Goal: Complete application form: Complete application form

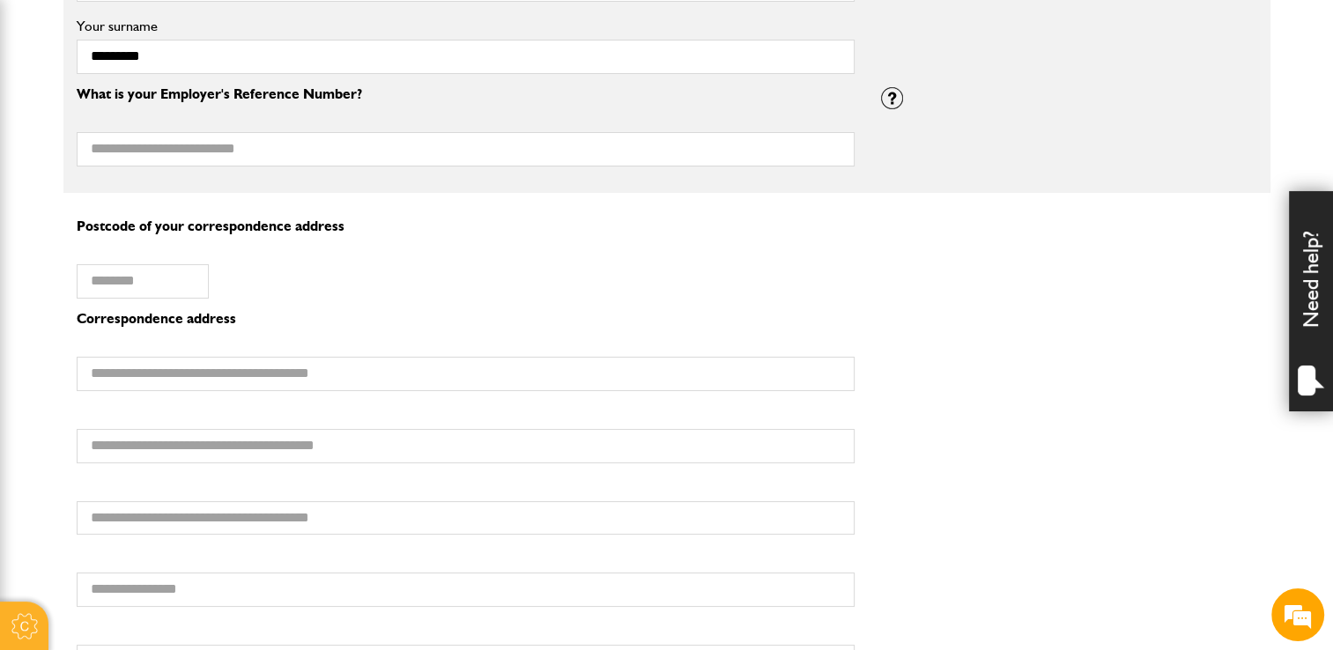
scroll to position [1322, 0]
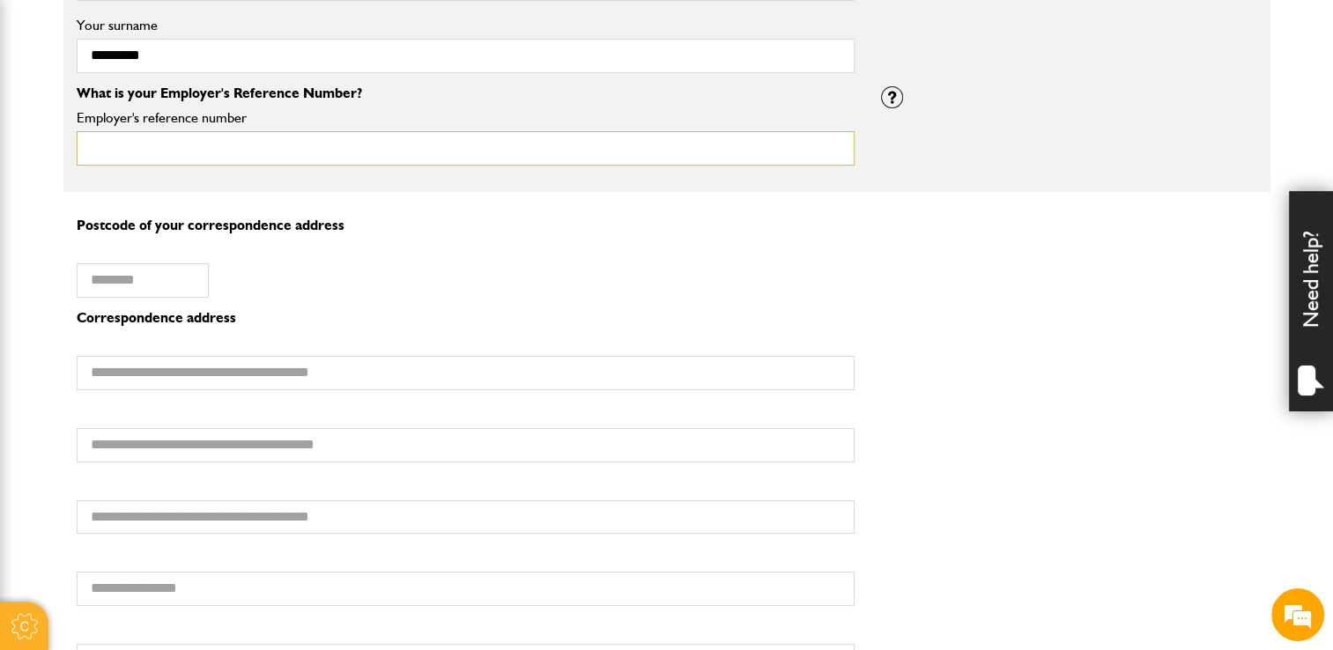
click at [216, 152] on input "Employer's reference number" at bounding box center [466, 148] width 778 height 34
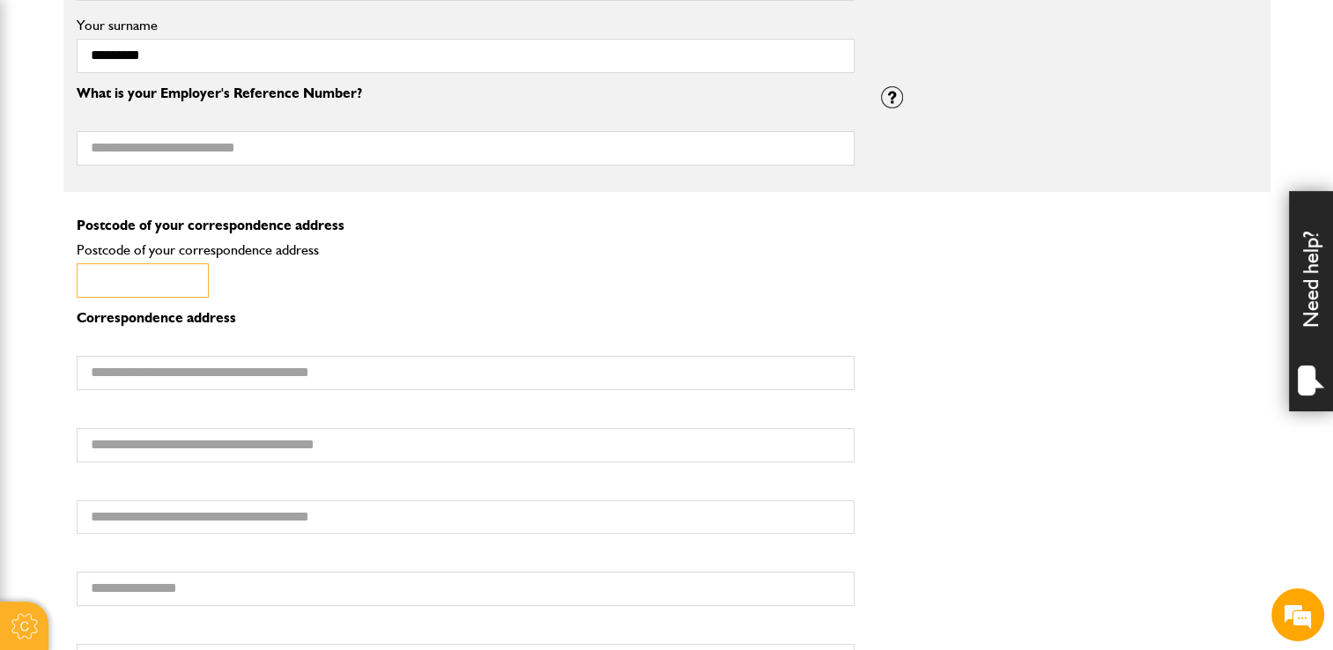
drag, startPoint x: 84, startPoint y: 279, endPoint x: 93, endPoint y: 274, distance: 10.3
click at [85, 278] on input "Postcode of your correspondence address" at bounding box center [143, 281] width 132 height 34
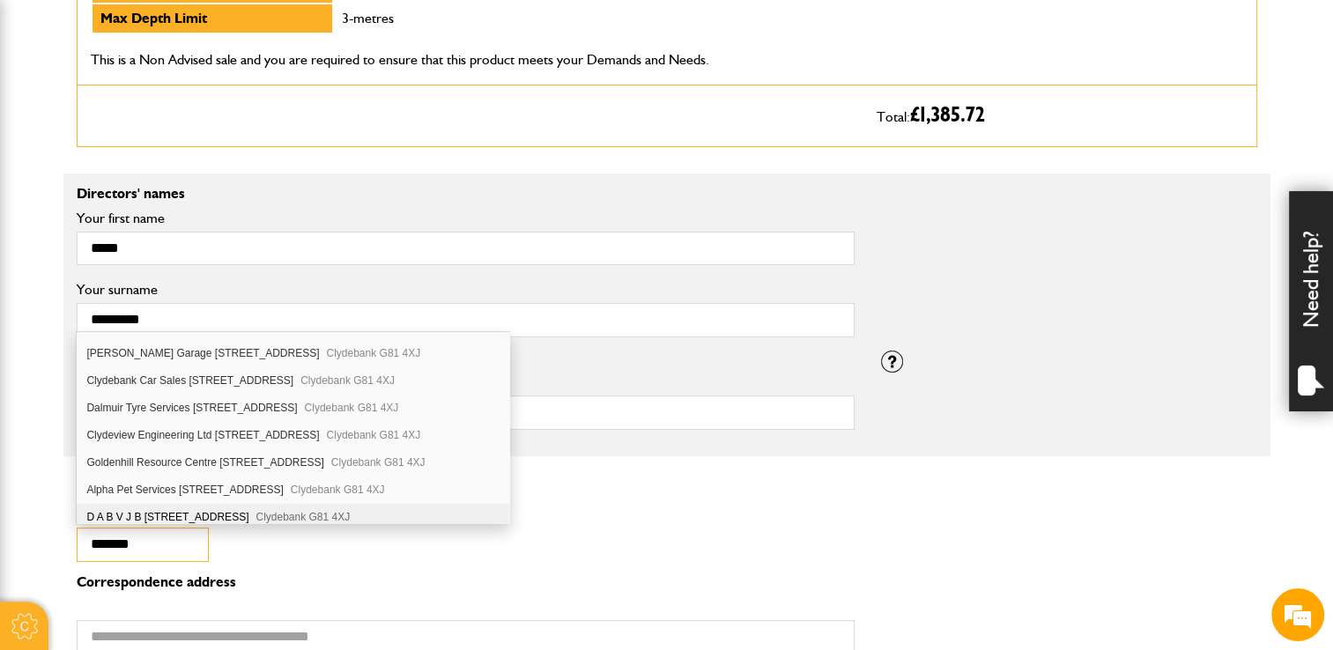
scroll to position [0, 0]
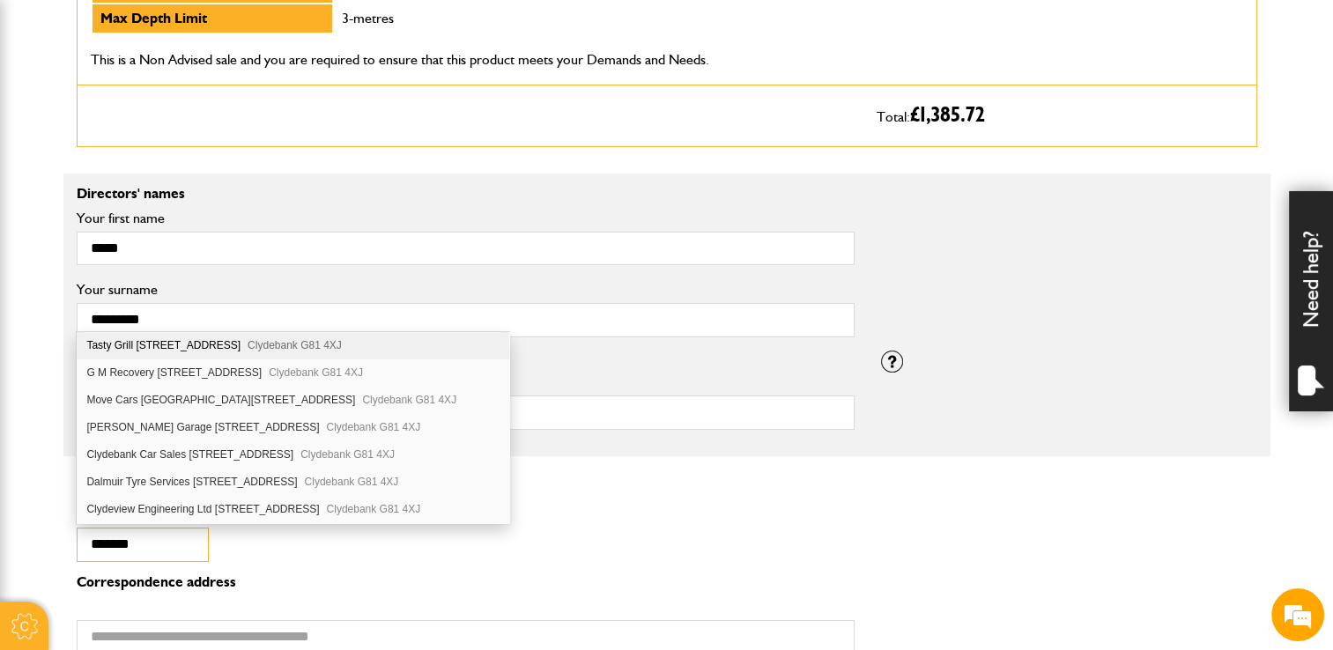
type input "*******"
click at [229, 342] on div "Tasty Grill 193 Dumbarton Road Clydebank G81 4XJ" at bounding box center [293, 345] width 433 height 27
type input "**********"
type input "*********"
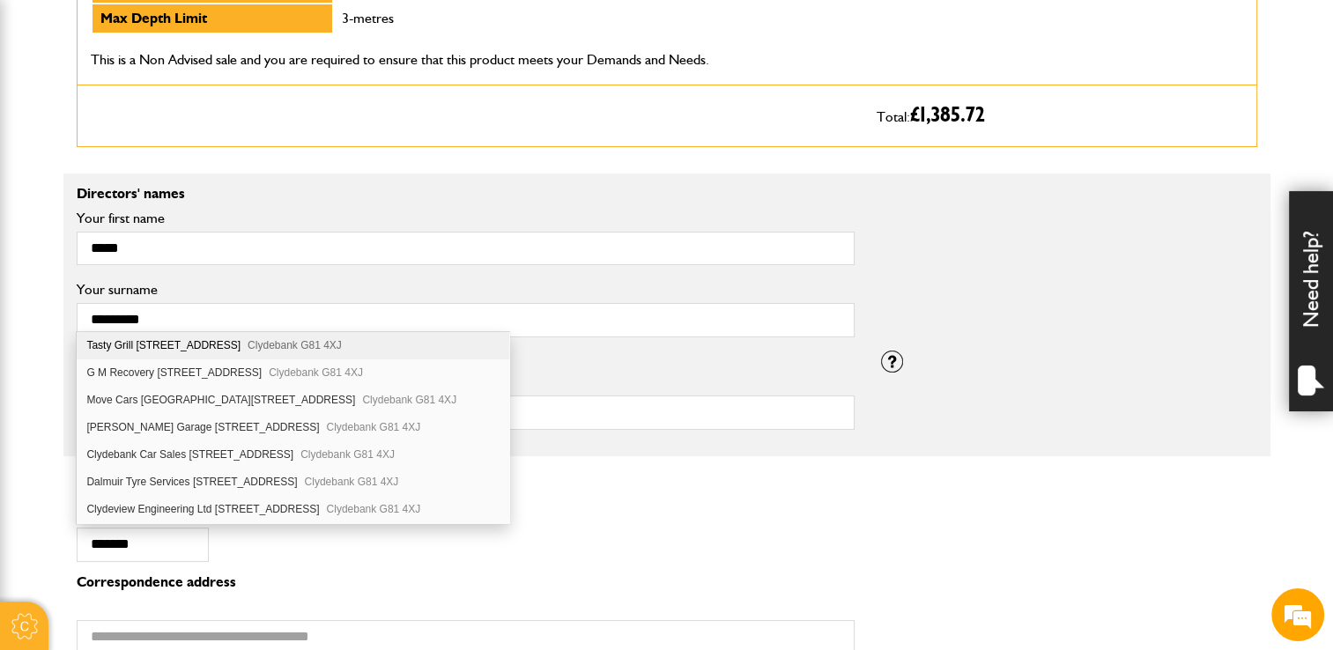
type input "**********"
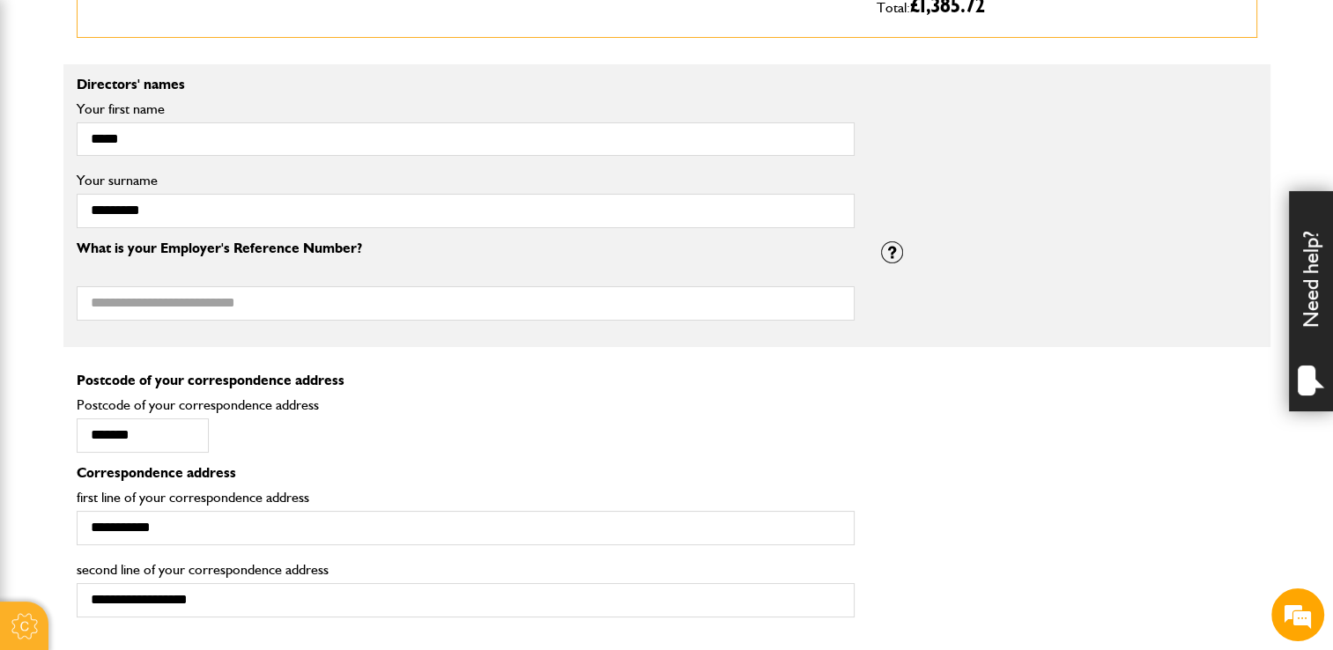
scroll to position [1410, 0]
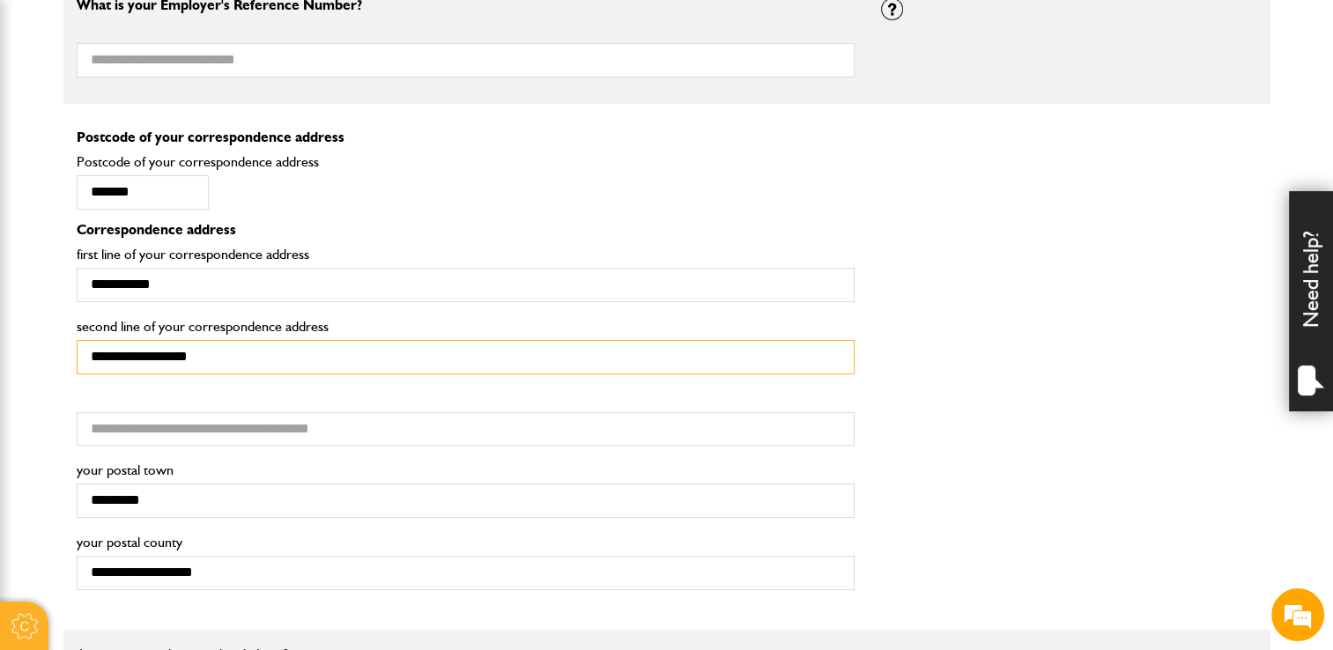
drag, startPoint x: 234, startPoint y: 349, endPoint x: 63, endPoint y: 347, distance: 171.0
click at [63, 347] on div "**********" at bounding box center [465, 352] width 805 height 72
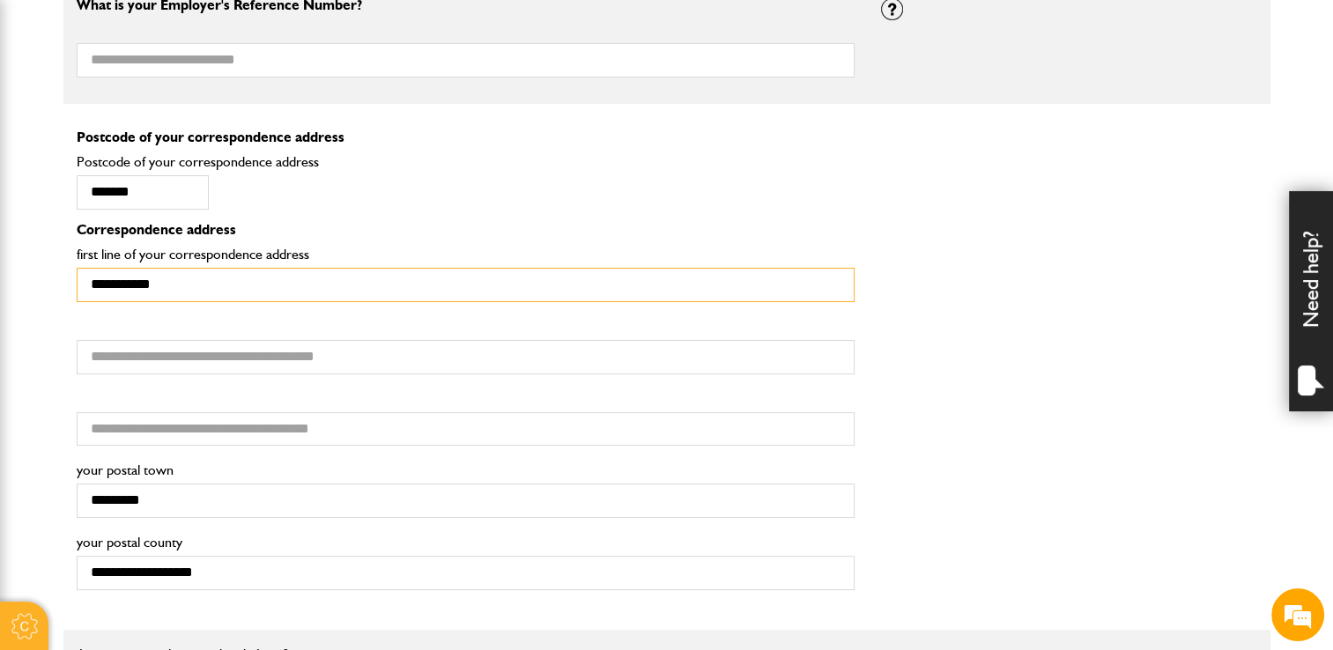
drag, startPoint x: 143, startPoint y: 277, endPoint x: 65, endPoint y: 273, distance: 77.6
click at [65, 273] on div "**********" at bounding box center [465, 269] width 805 height 93
paste input "*******"
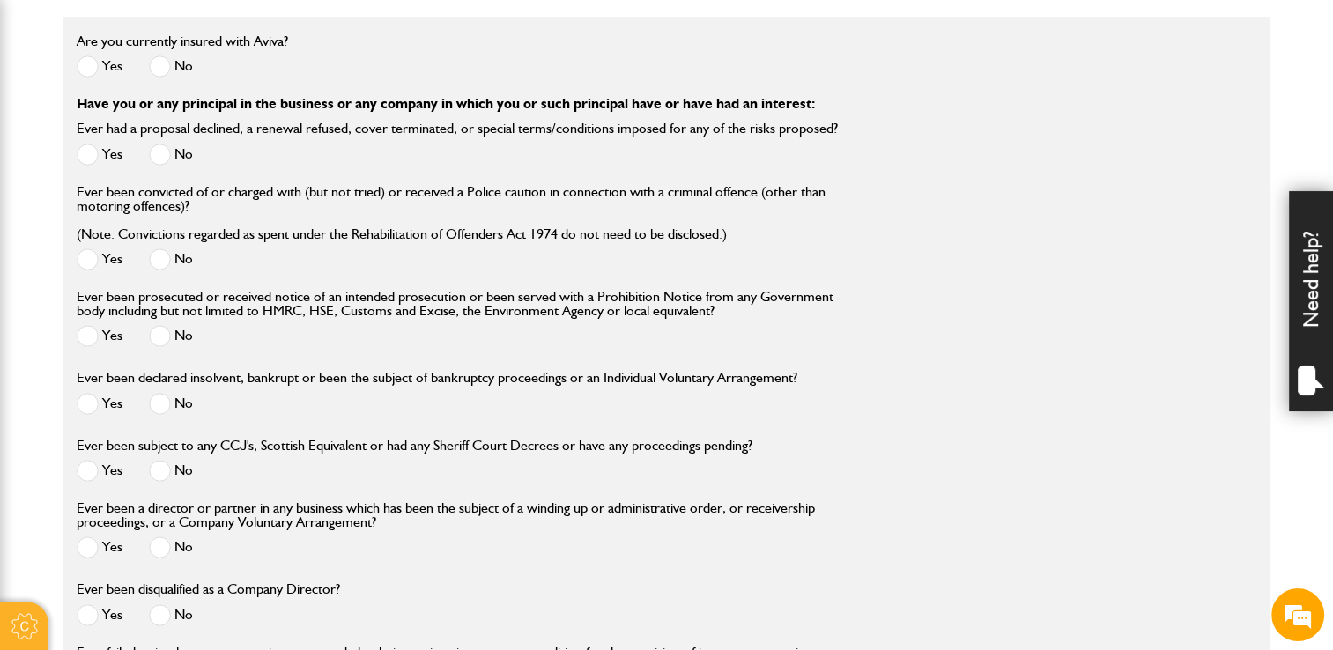
scroll to position [2027, 0]
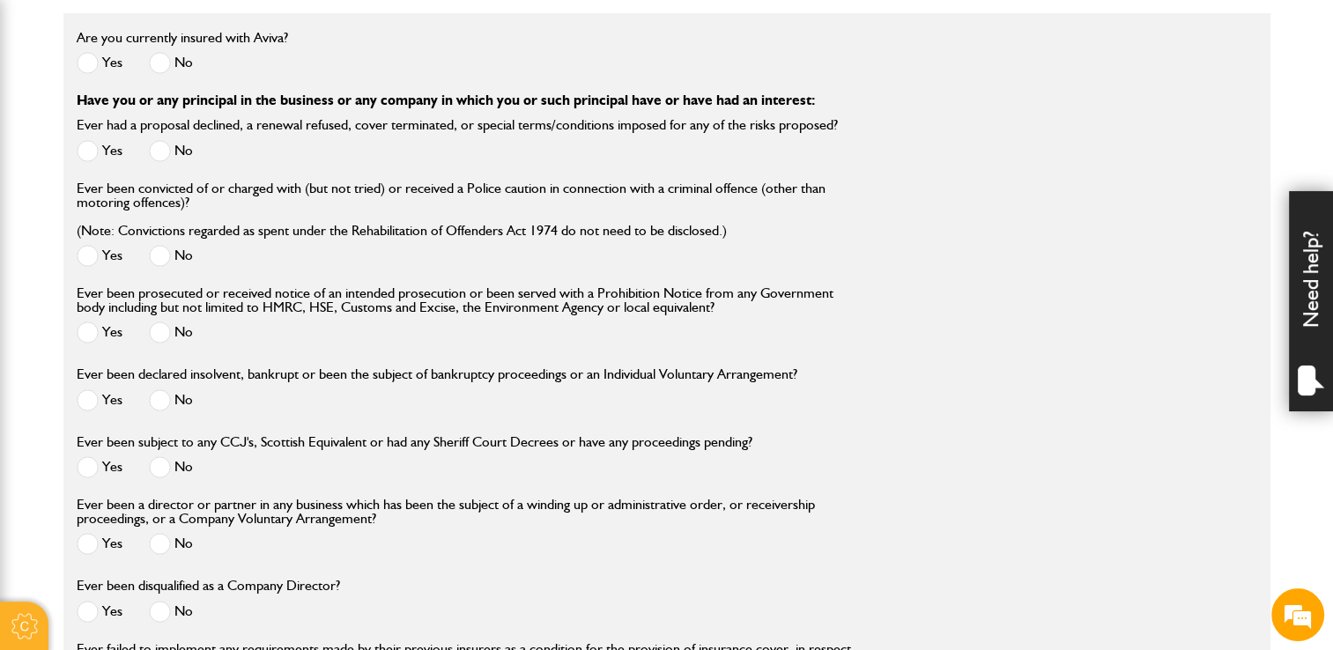
type input "**********"
click at [154, 60] on span at bounding box center [160, 63] width 22 height 22
click at [167, 145] on span at bounding box center [160, 151] width 22 height 22
click at [157, 234] on div "Ever been convicted of or charged with (but not tried) or received a Police cau…" at bounding box center [466, 228] width 778 height 92
click at [158, 244] on div "No" at bounding box center [171, 258] width 44 height 29
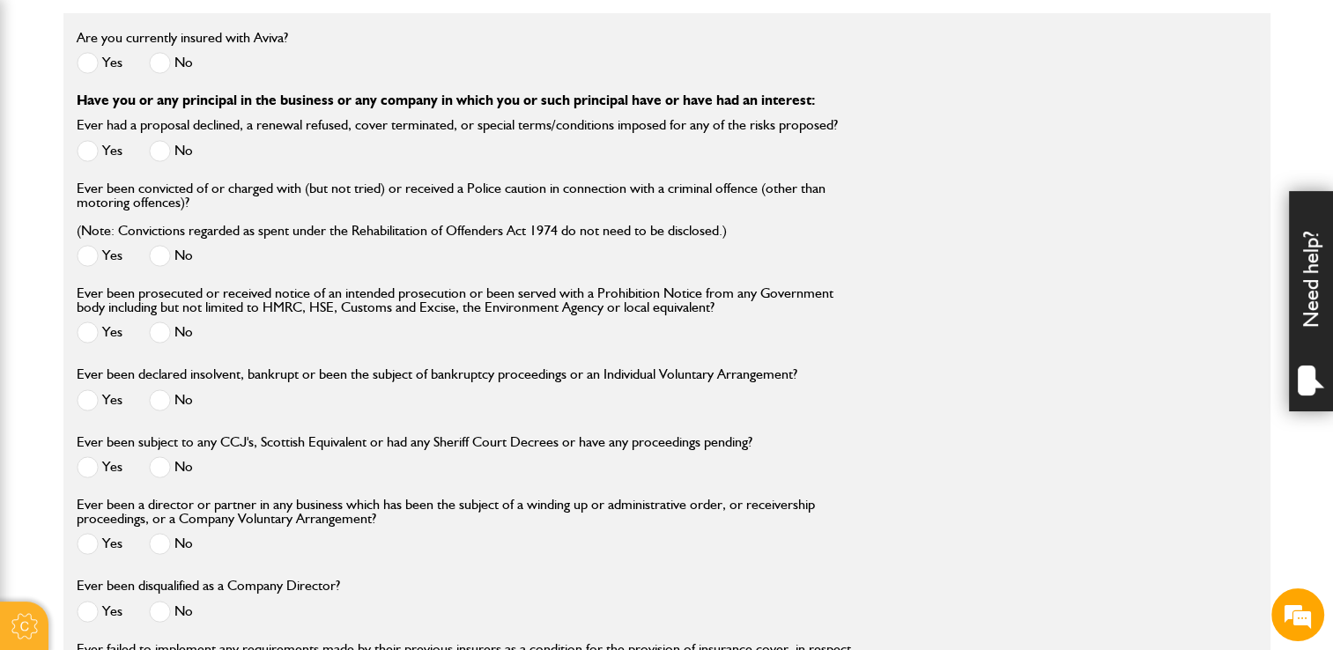
click at [160, 252] on span at bounding box center [160, 256] width 22 height 22
drag, startPoint x: 159, startPoint y: 330, endPoint x: 194, endPoint y: 414, distance: 91.7
click at [159, 330] on span at bounding box center [160, 333] width 22 height 22
click at [169, 399] on span at bounding box center [160, 401] width 22 height 22
drag, startPoint x: 158, startPoint y: 467, endPoint x: 162, endPoint y: 476, distance: 9.9
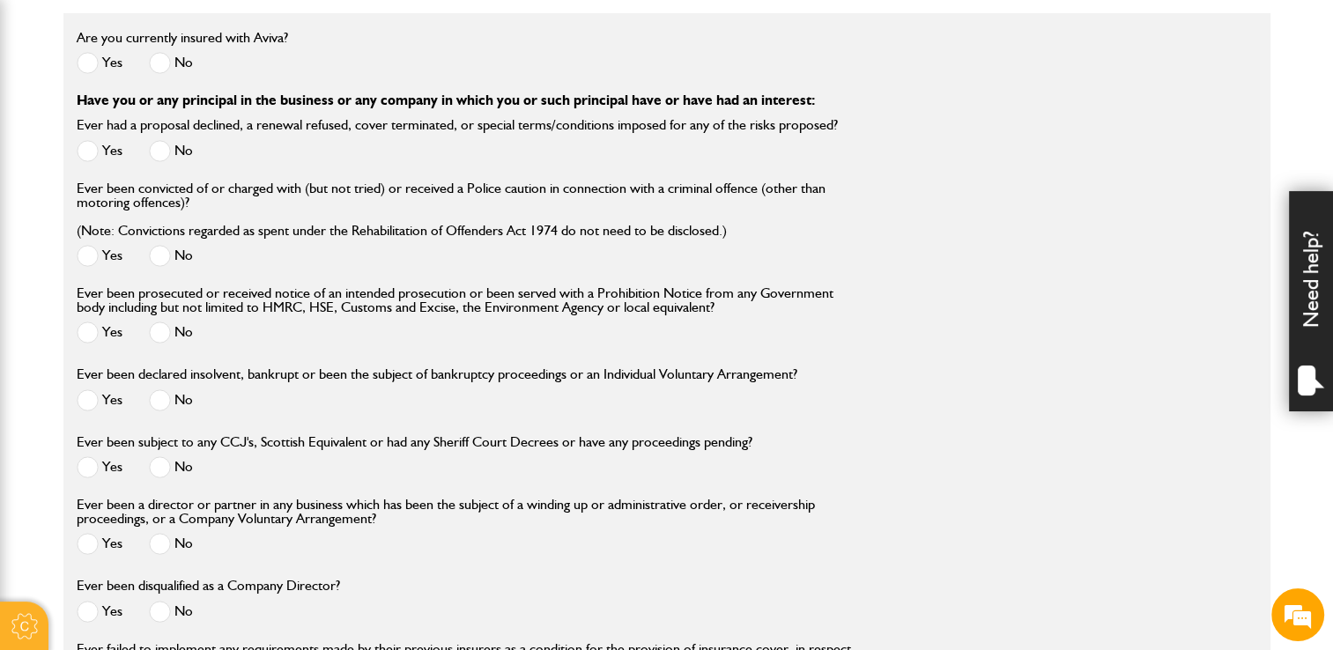
click at [160, 471] on span at bounding box center [160, 468] width 22 height 22
click at [160, 543] on span at bounding box center [160, 544] width 22 height 22
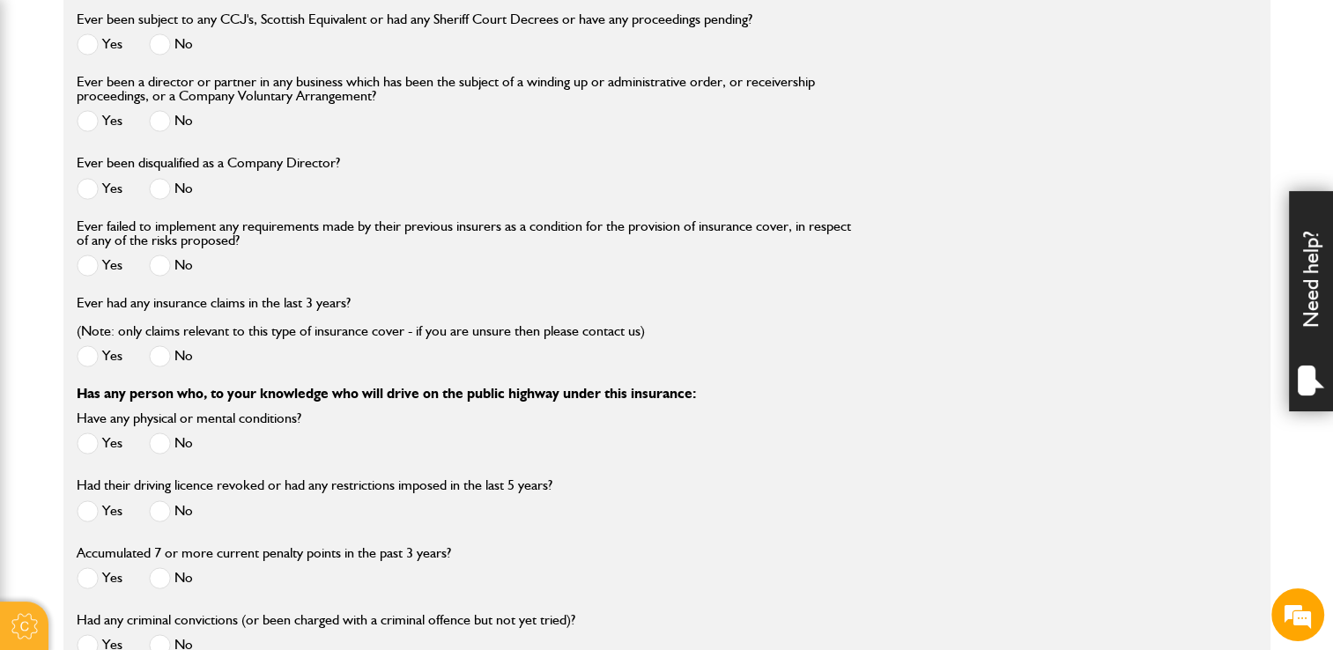
scroll to position [2468, 0]
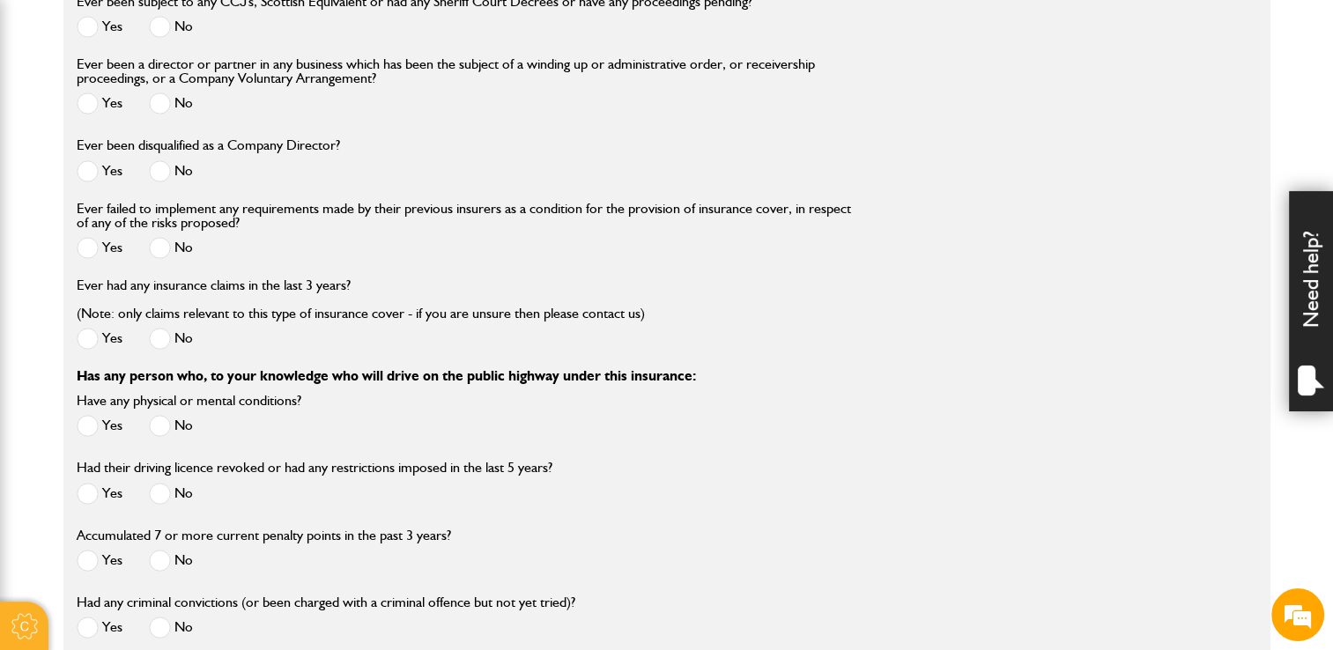
click at [166, 252] on span at bounding box center [160, 248] width 22 height 22
click at [167, 173] on span at bounding box center [160, 171] width 22 height 22
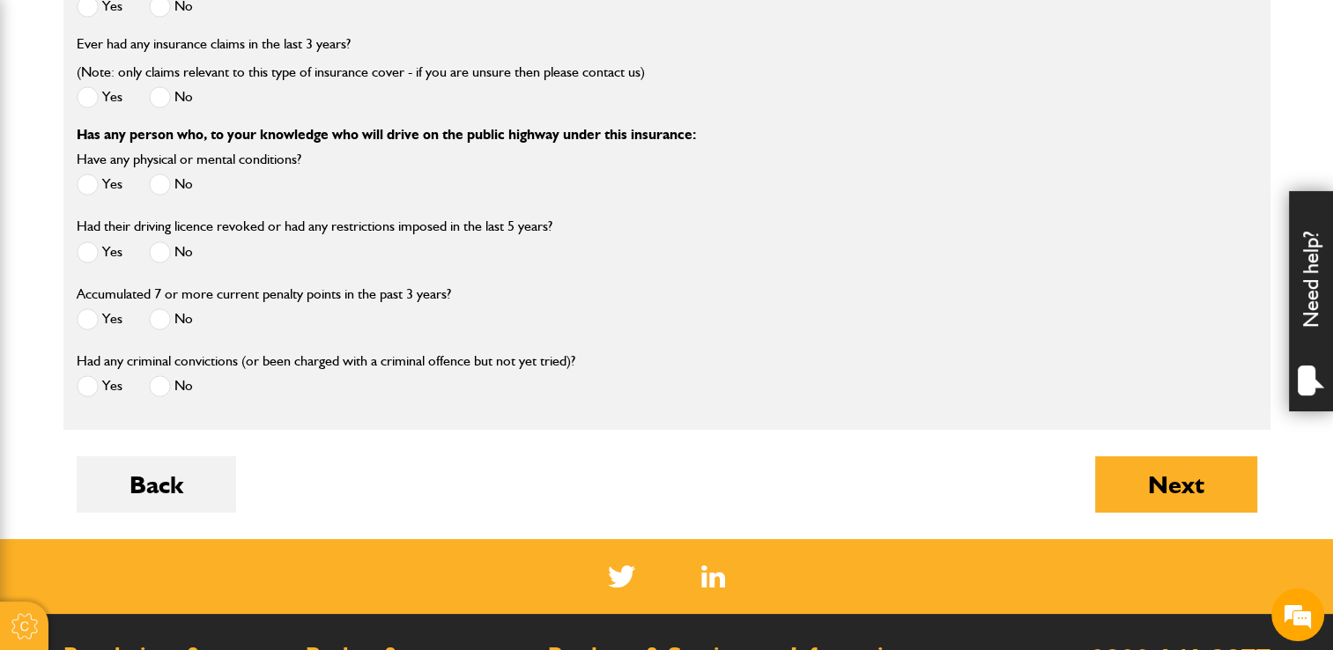
scroll to position [2644, 0]
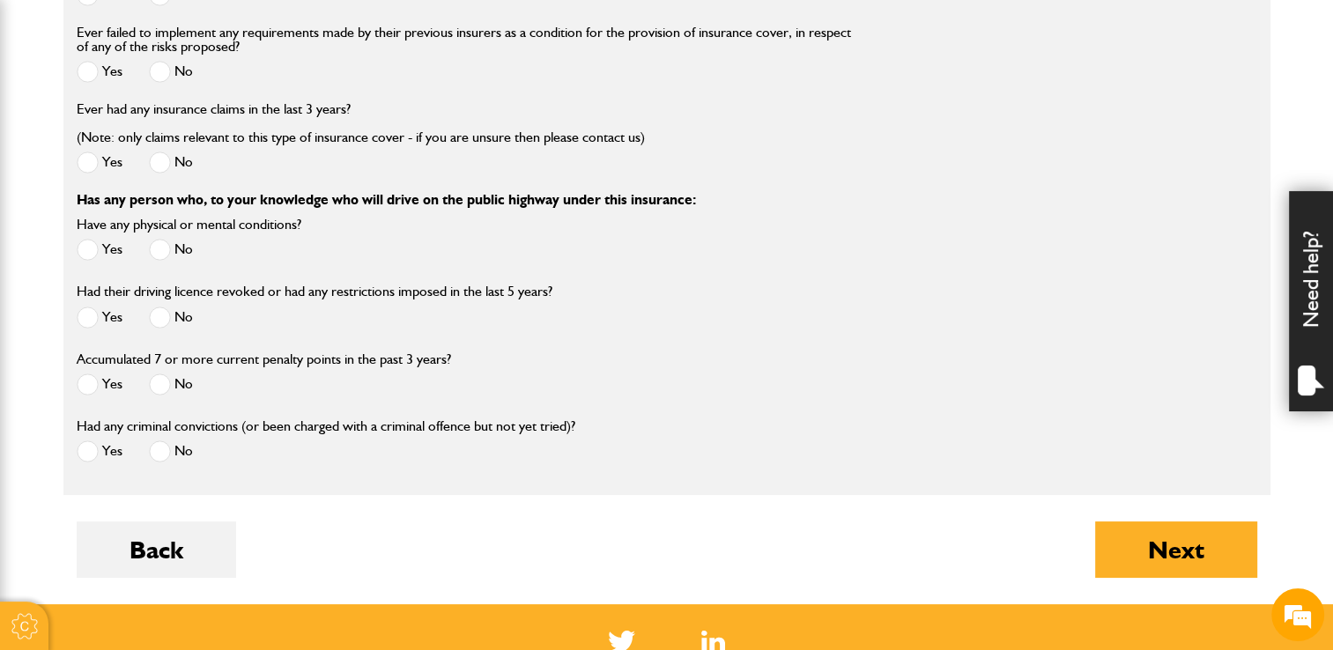
drag, startPoint x: 160, startPoint y: 162, endPoint x: 160, endPoint y: 152, distance: 9.7
click at [160, 163] on span at bounding box center [160, 163] width 22 height 22
click at [161, 264] on div "No" at bounding box center [171, 252] width 44 height 29
click at [159, 260] on span at bounding box center [160, 250] width 22 height 22
click at [154, 323] on span at bounding box center [160, 318] width 22 height 22
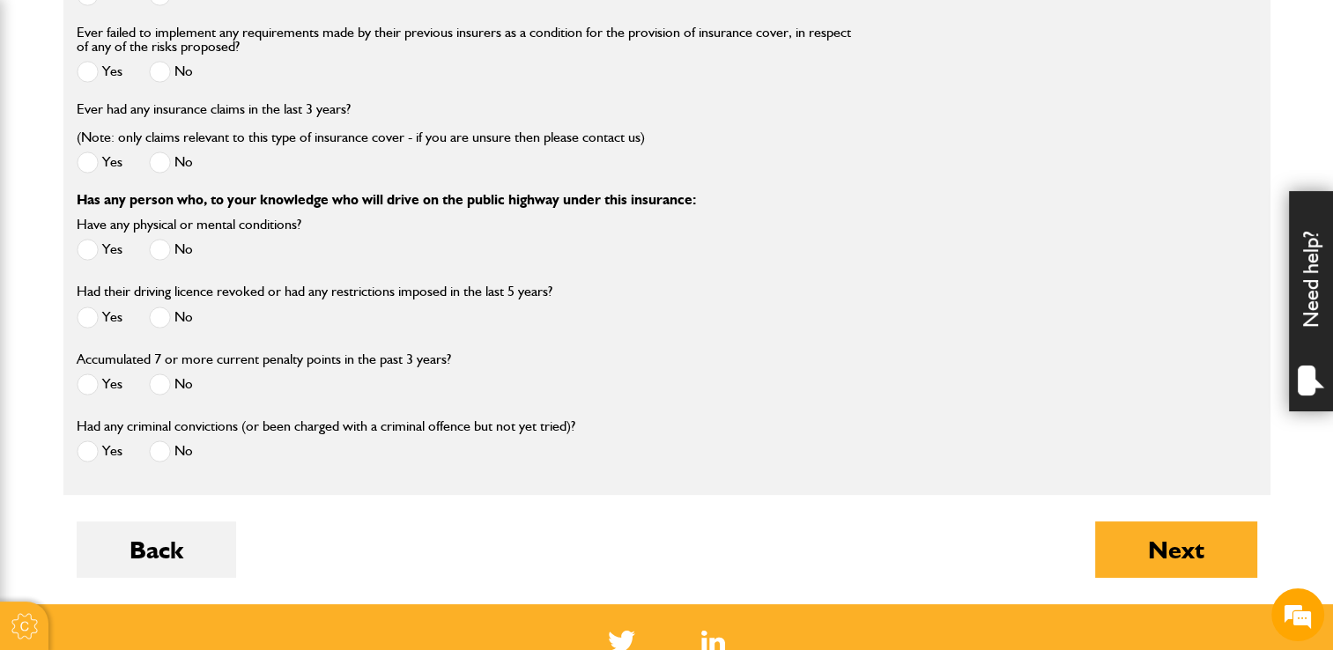
click at [152, 389] on span at bounding box center [160, 385] width 22 height 22
click at [166, 463] on span at bounding box center [160, 452] width 22 height 22
click at [1181, 576] on button "Next" at bounding box center [1176, 550] width 162 height 56
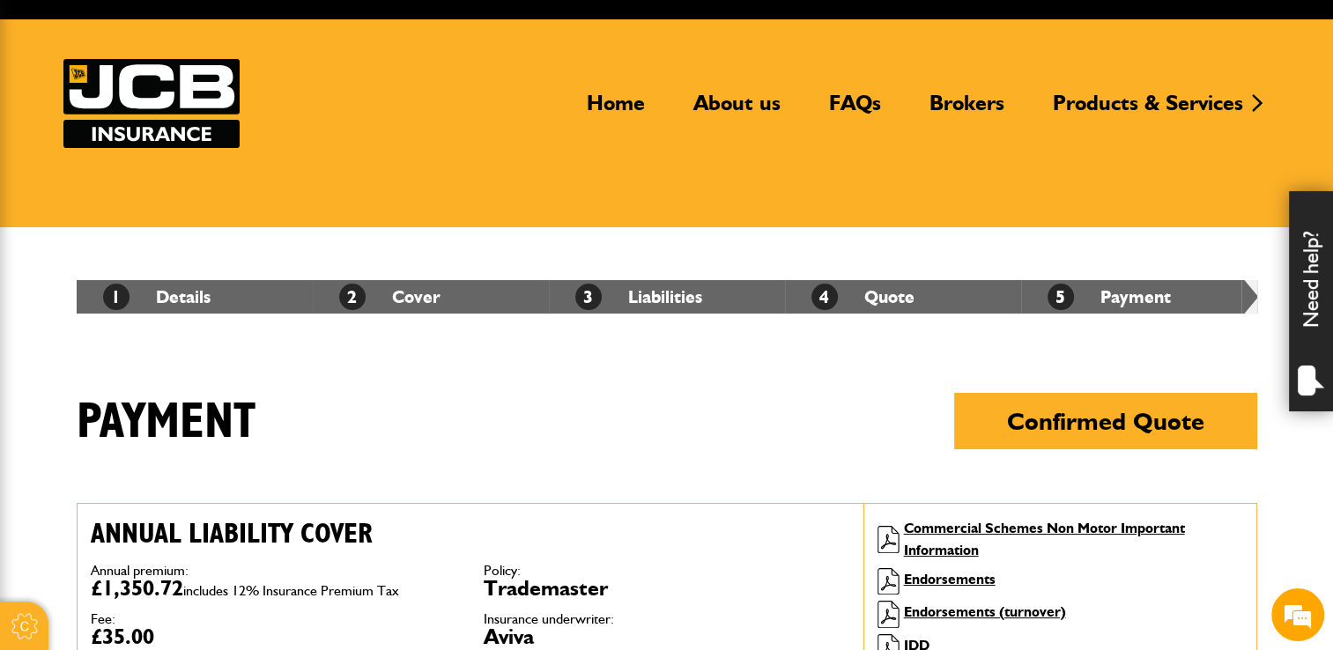
scroll to position [88, 0]
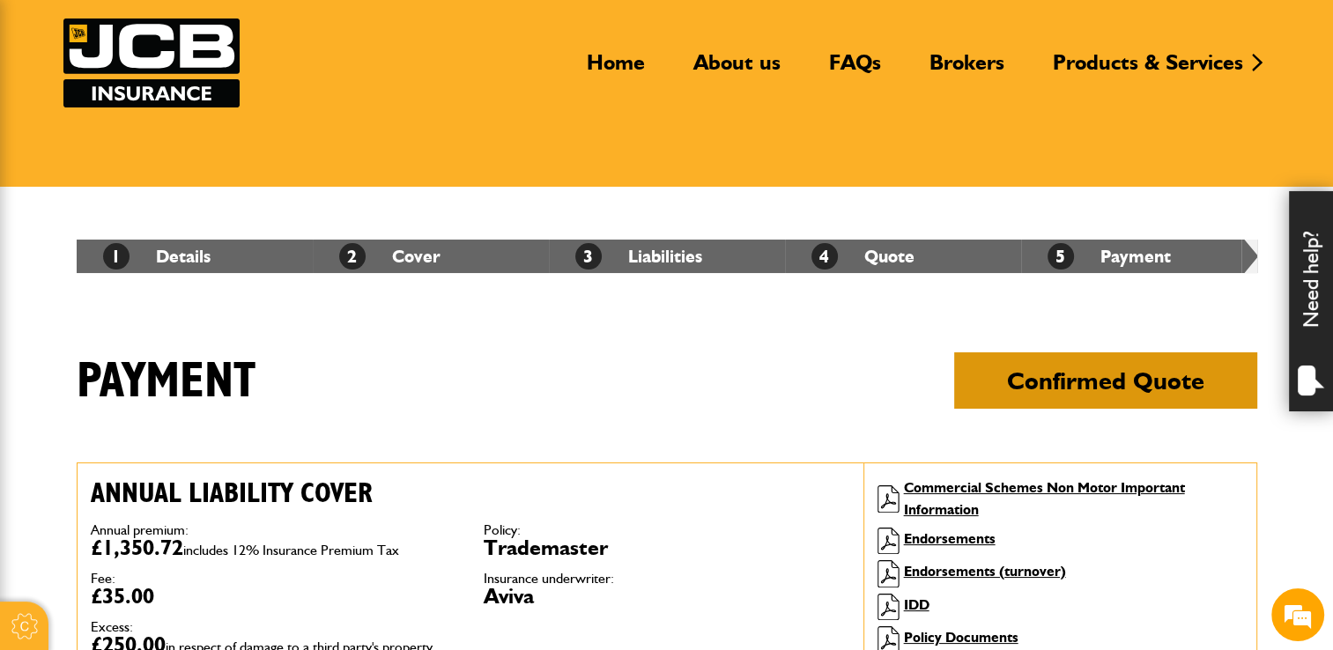
click at [1132, 371] on button "Confirmed Quote" at bounding box center [1105, 381] width 303 height 56
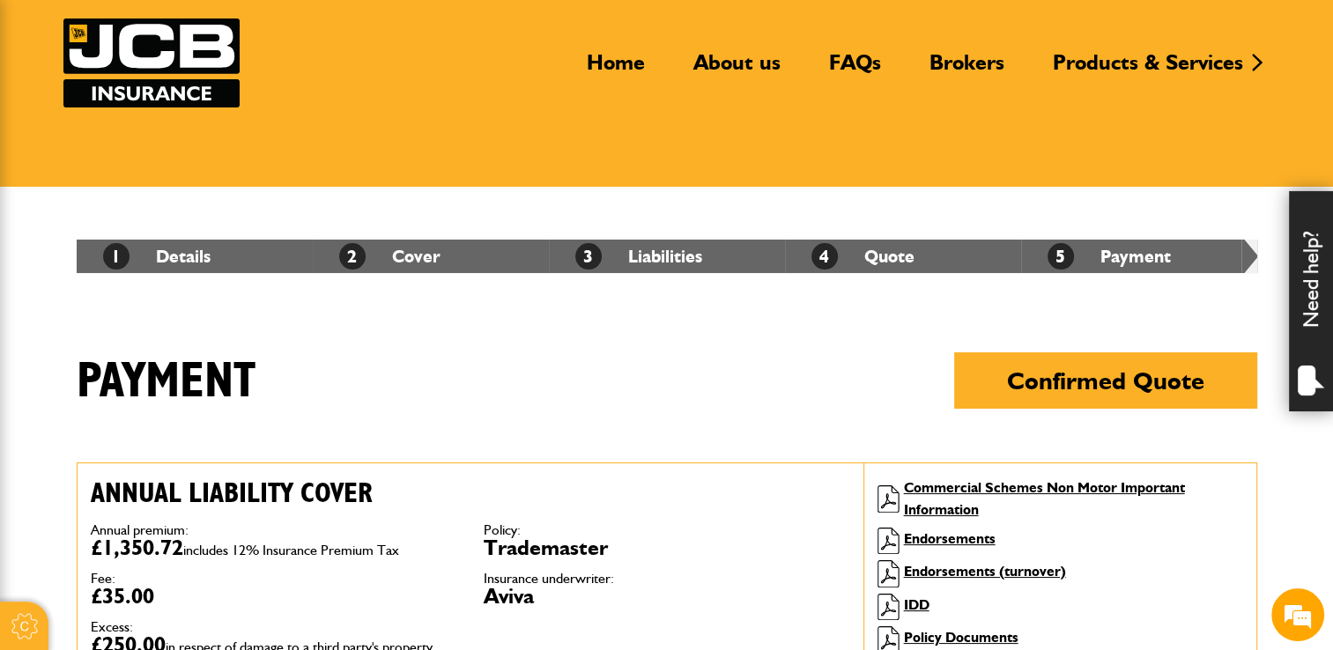
scroll to position [0, 0]
